Goal: Transaction & Acquisition: Subscribe to service/newsletter

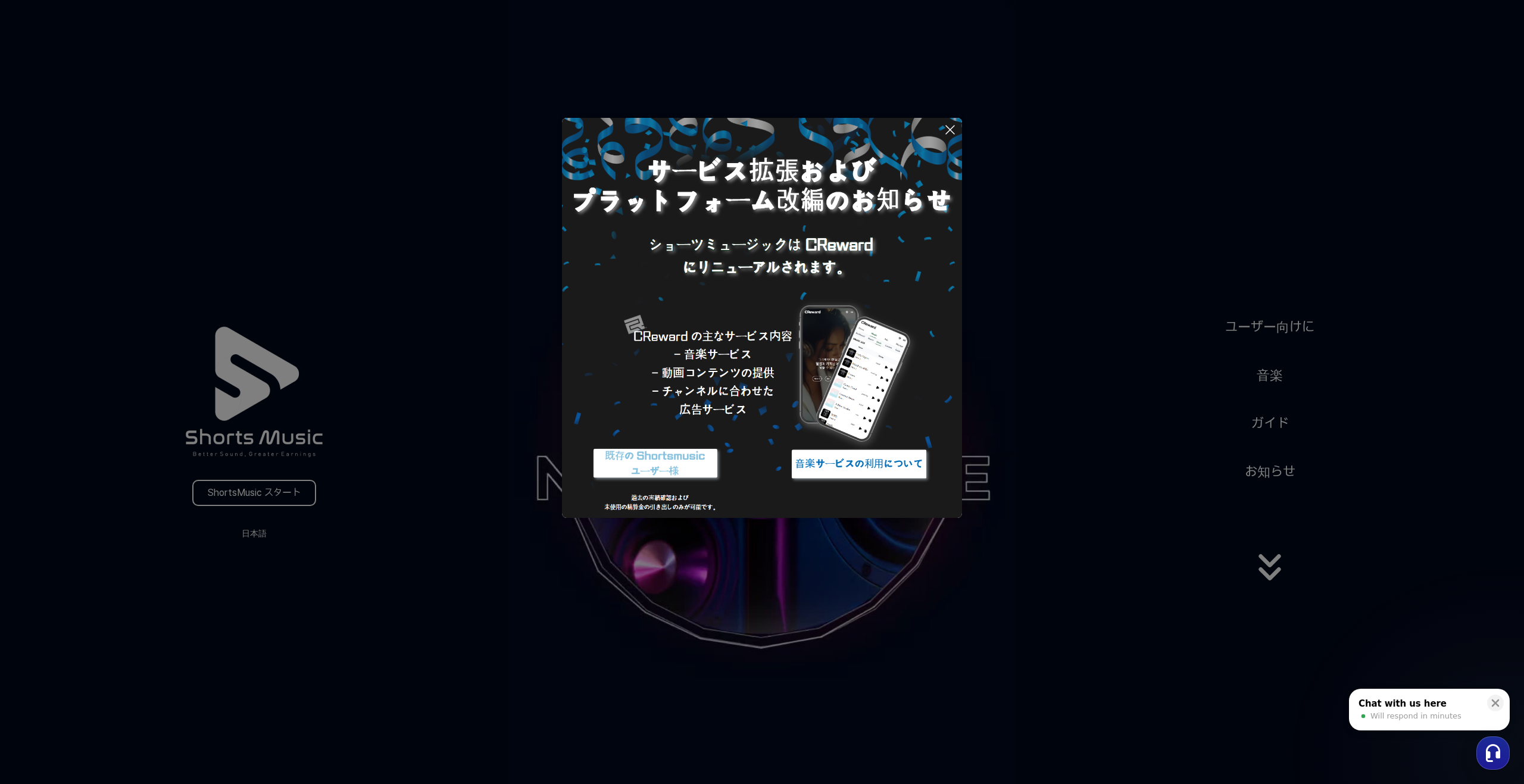
click at [635, 471] on img at bounding box center [656, 463] width 149 height 45
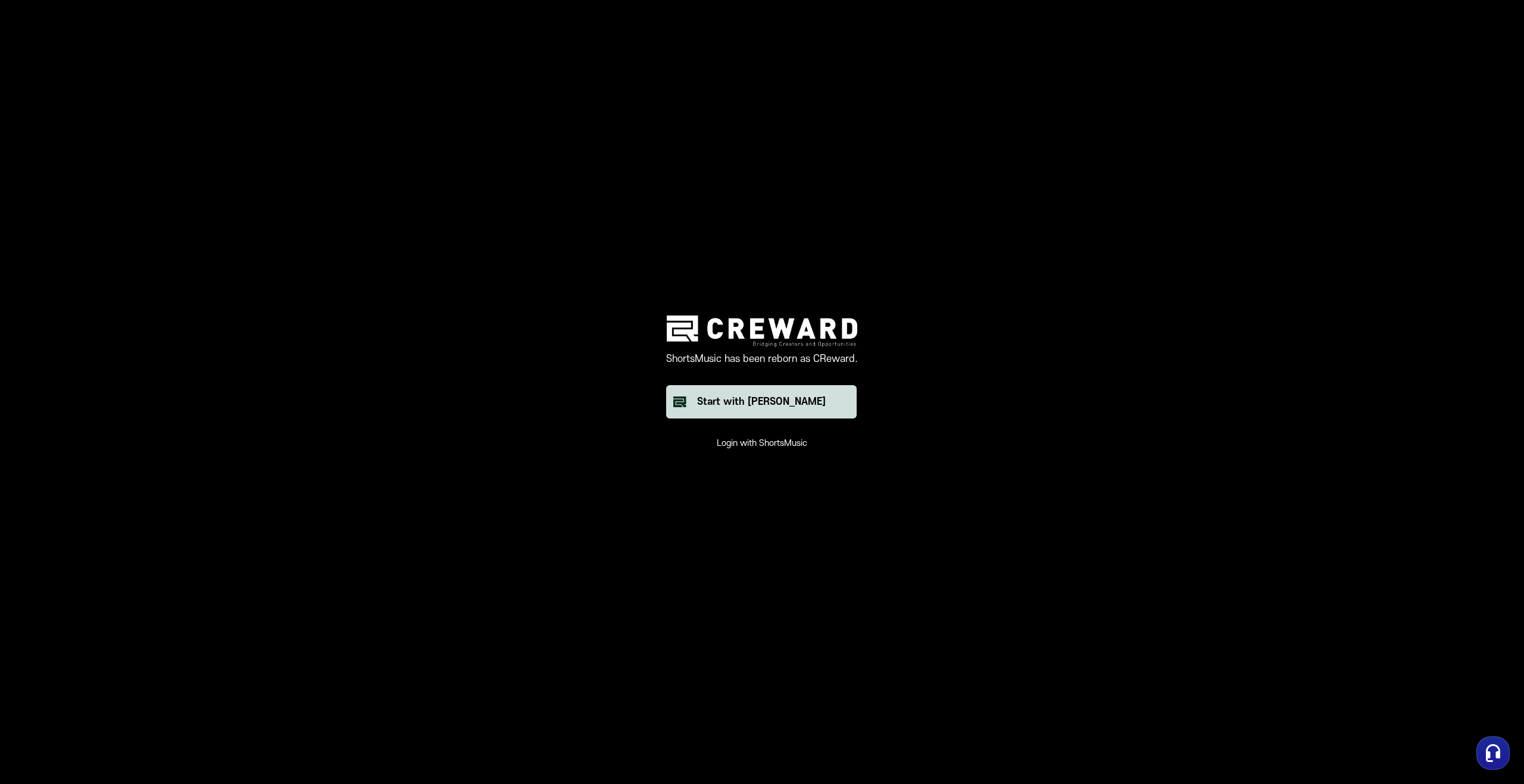
click at [836, 412] on button "Start with [PERSON_NAME]" at bounding box center [762, 402] width 190 height 33
